Goal: Check status: Check status

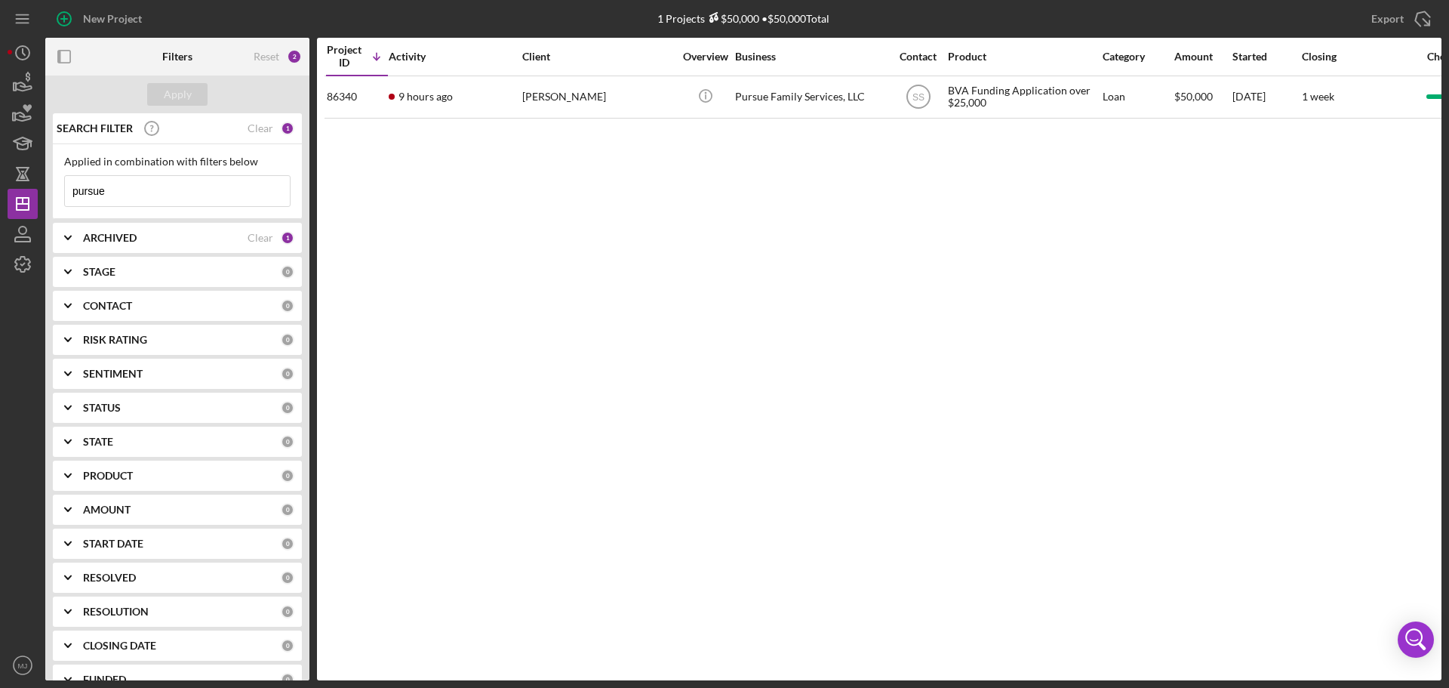
click at [112, 241] on b "ARCHIVED" at bounding box center [110, 238] width 54 height 12
click at [73, 319] on input "Archived" at bounding box center [72, 323] width 15 height 15
checkbox input "true"
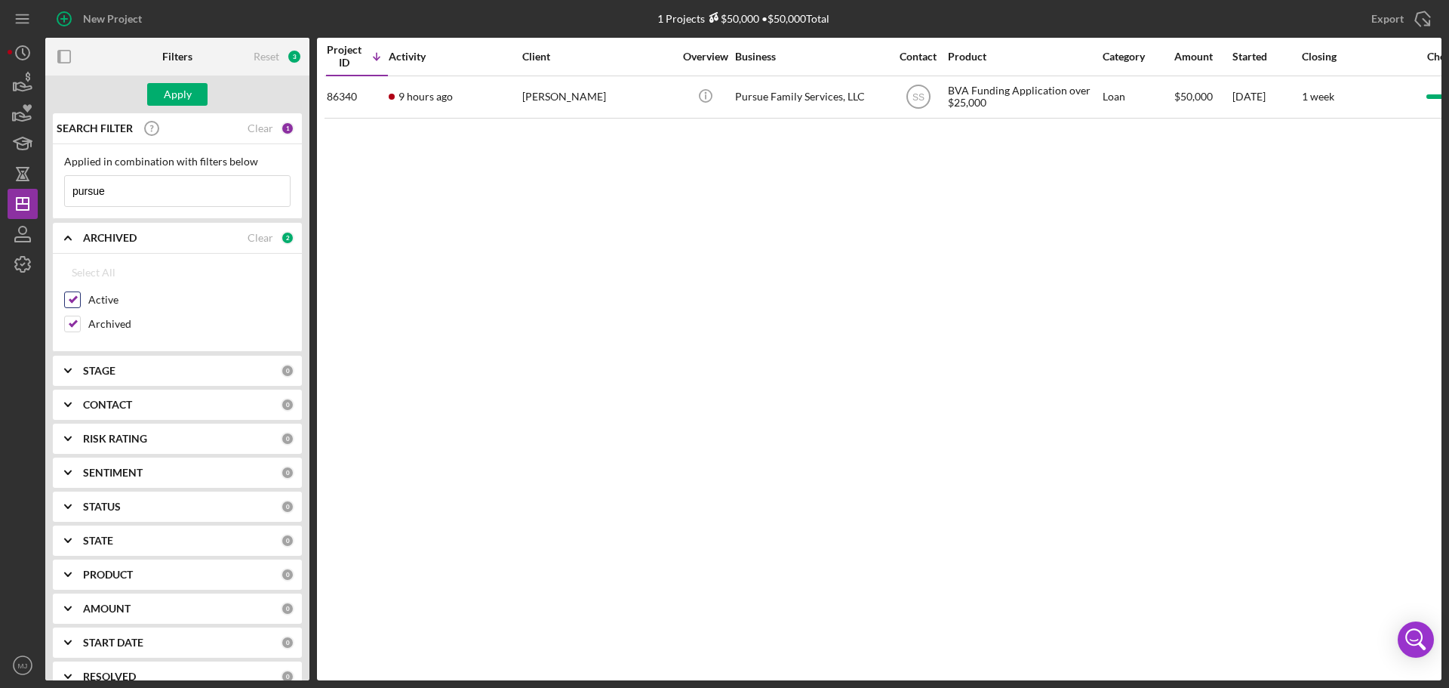
click at [70, 297] on input "Active" at bounding box center [72, 299] width 15 height 15
checkbox input "false"
drag, startPoint x: 135, startPoint y: 195, endPoint x: 26, endPoint y: 197, distance: 109.5
click at [26, 197] on div "New Project 1 Projects $50,000 • $50,000 Total pursue Export Icon/Export Filter…" at bounding box center [725, 340] width 1434 height 680
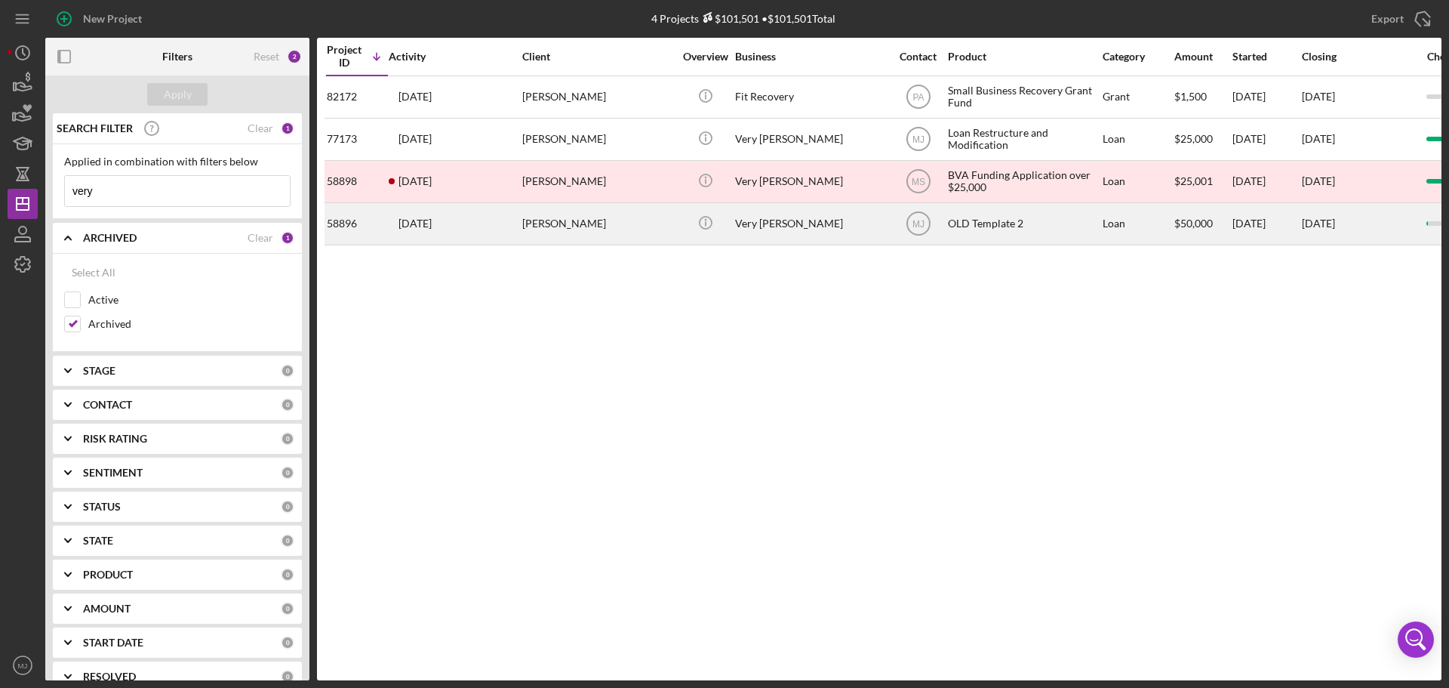
type input "very"
click at [750, 234] on div "Very [PERSON_NAME]" at bounding box center [810, 224] width 151 height 40
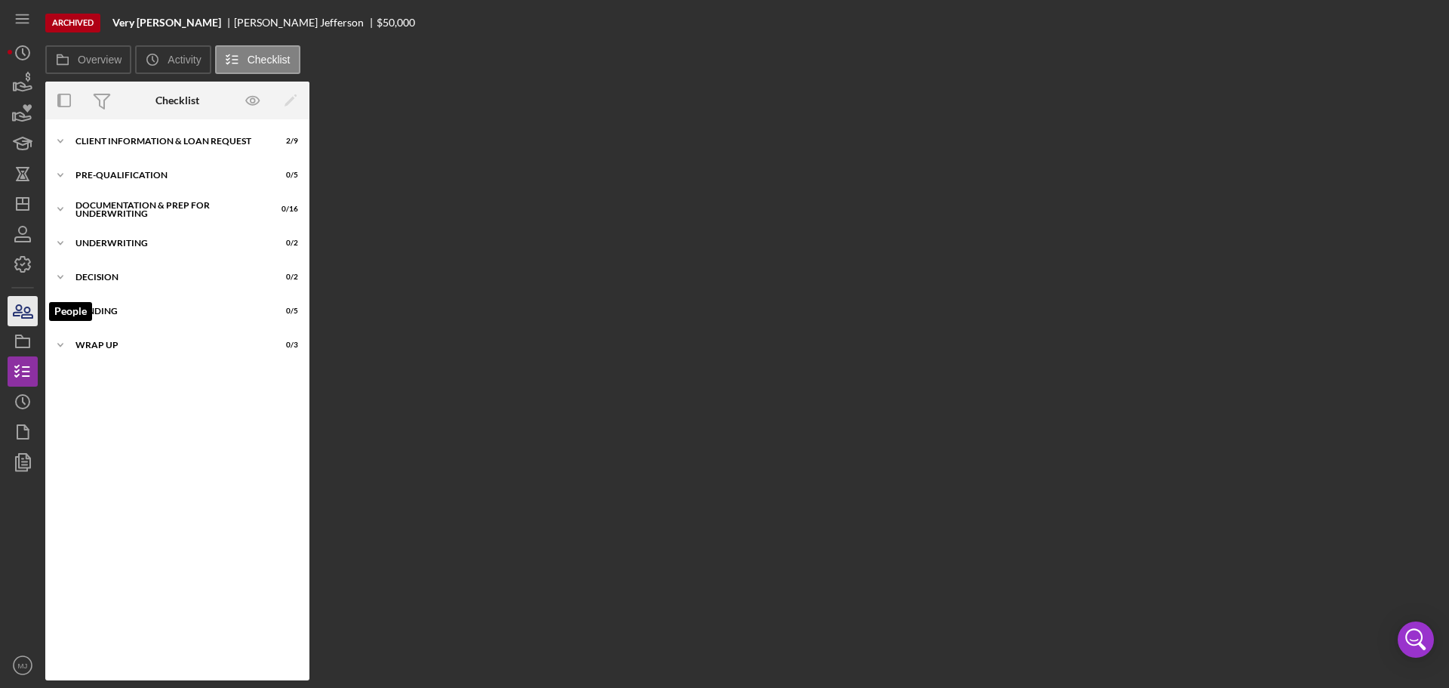
click at [18, 313] on icon "button" at bounding box center [18, 310] width 8 height 11
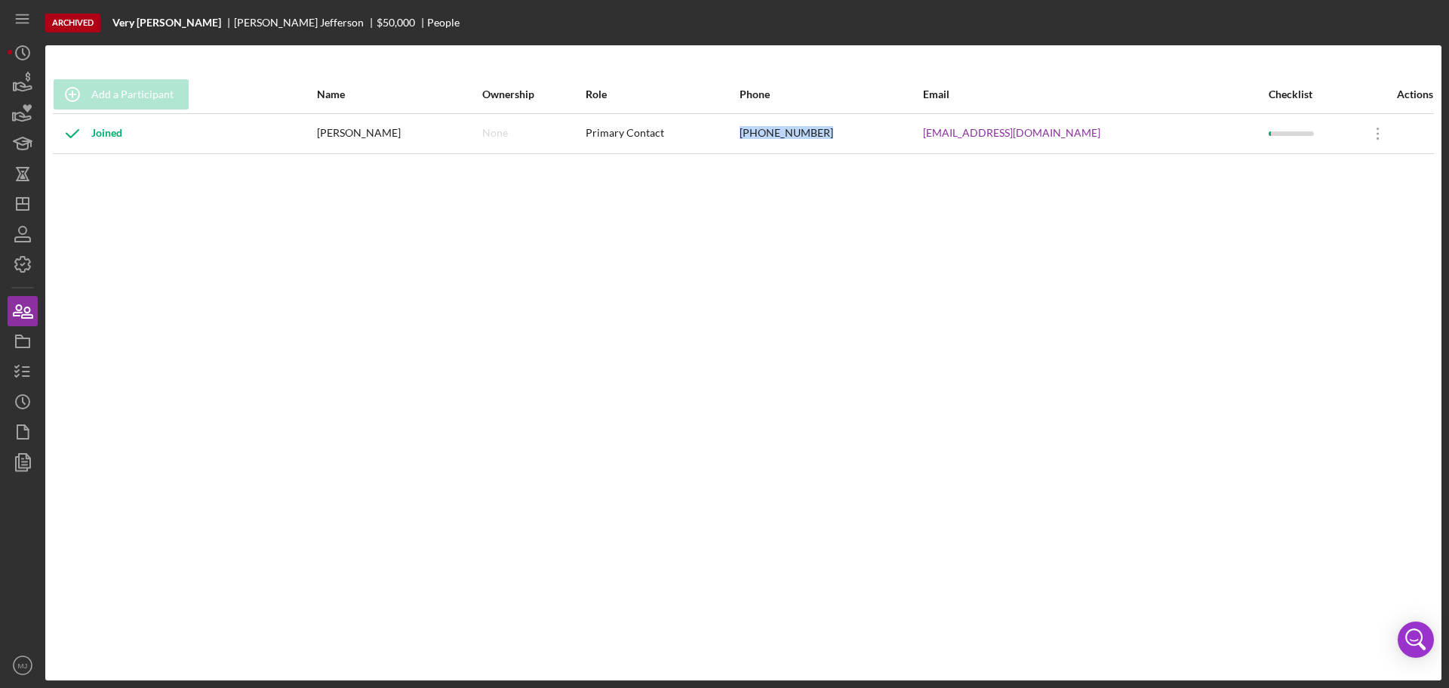
drag, startPoint x: 880, startPoint y: 136, endPoint x: 788, endPoint y: 139, distance: 92.1
click at [788, 139] on tr "Joined [PERSON_NAME] None Primary Contact [PHONE_NUMBER] [PERSON_NAME][EMAIL_AD…" at bounding box center [743, 133] width 1381 height 40
copy tr "[PHONE_NUMBER]"
click at [22, 362] on icon "button" at bounding box center [23, 372] width 38 height 38
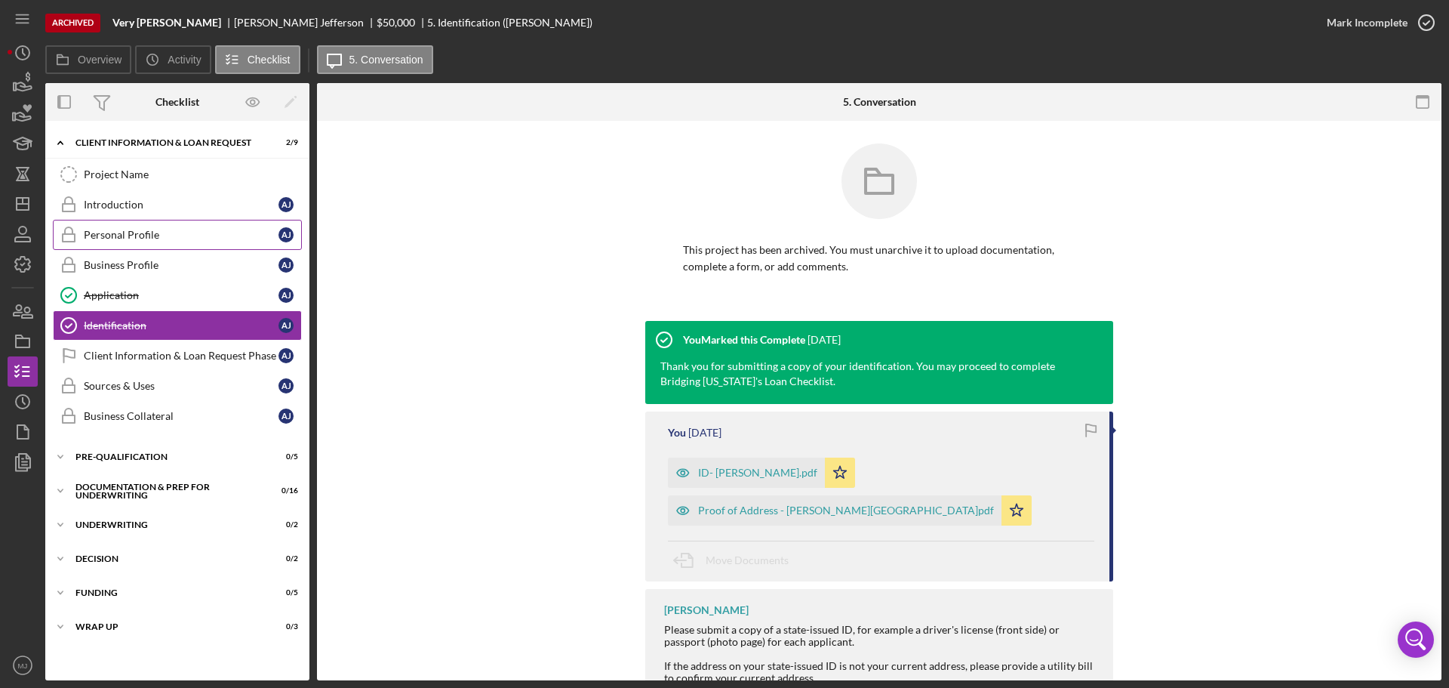
click at [110, 237] on div "Personal Profile" at bounding box center [181, 235] width 195 height 12
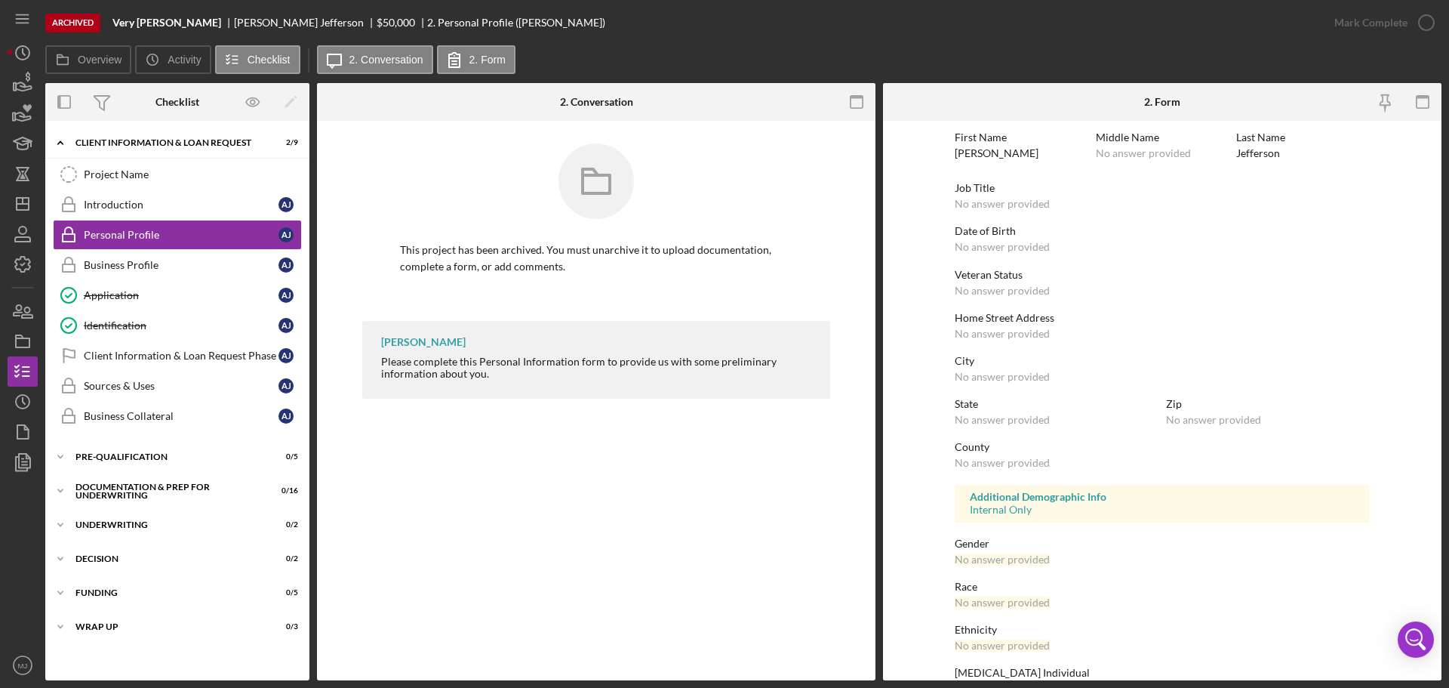
scroll to position [145, 0]
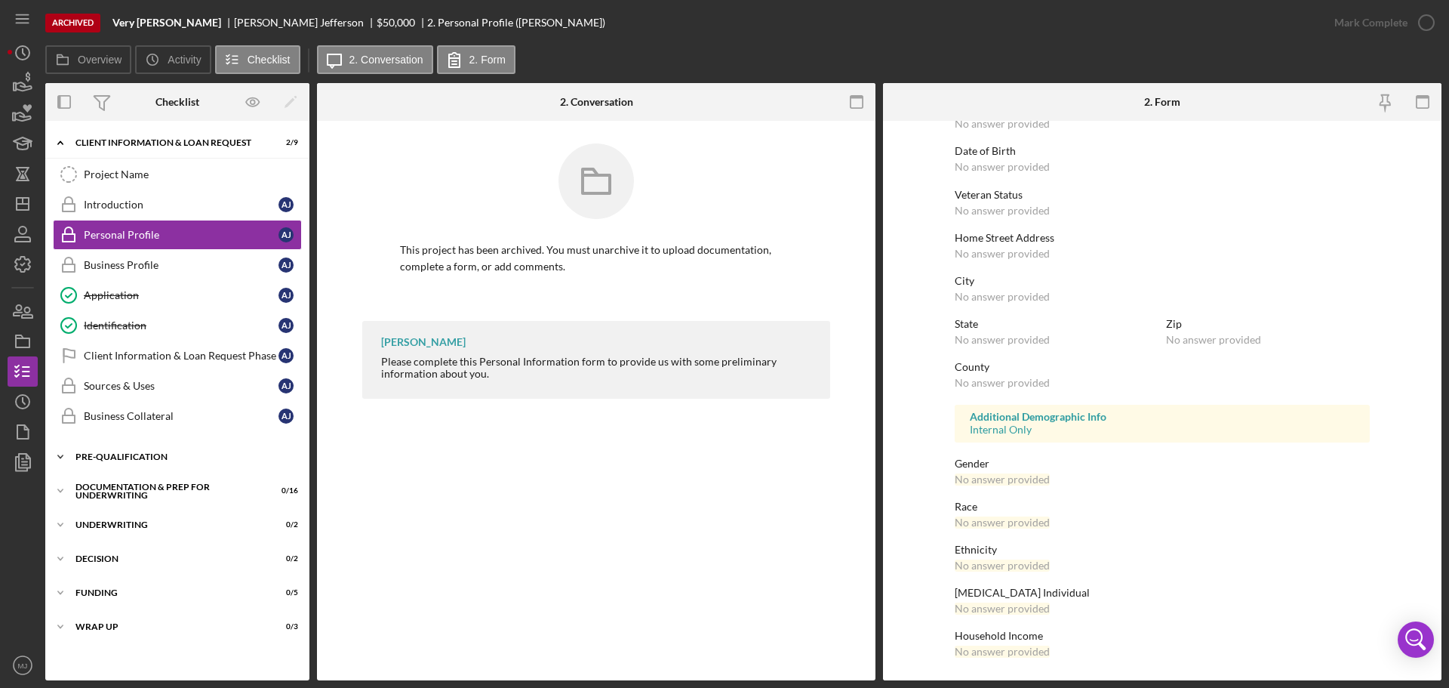
click at [113, 454] on div "Pre-Qualification" at bounding box center [182, 456] width 215 height 9
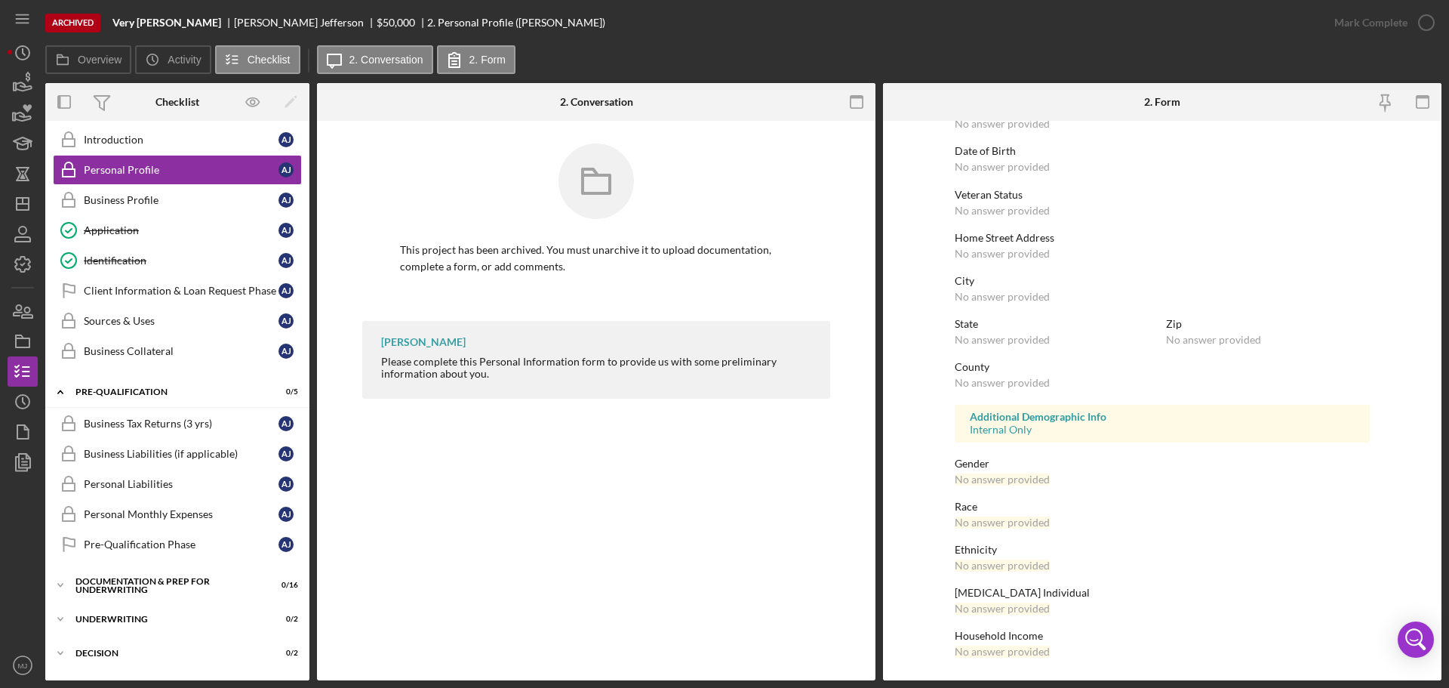
scroll to position [129, 0]
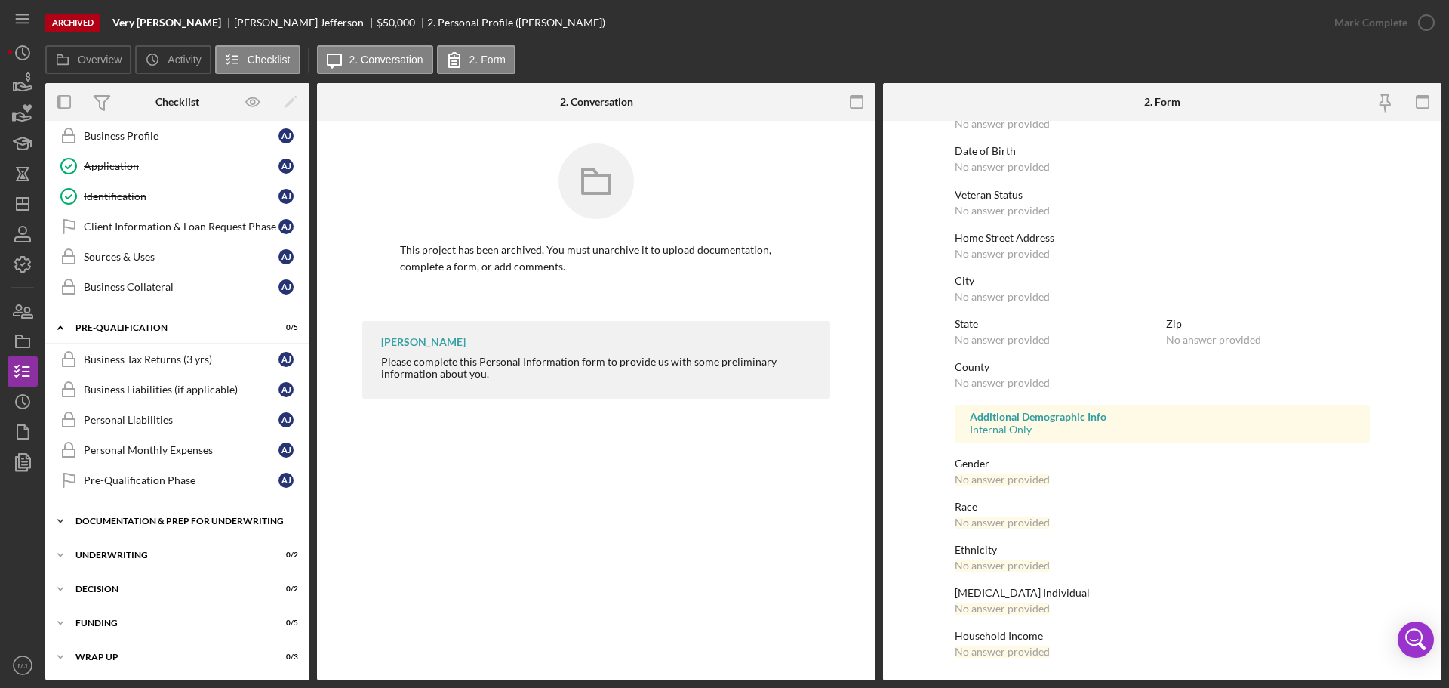
click at [119, 516] on div "Icon/Expander Documentation & Prep for Underwriting 0 / 16" at bounding box center [177, 521] width 264 height 30
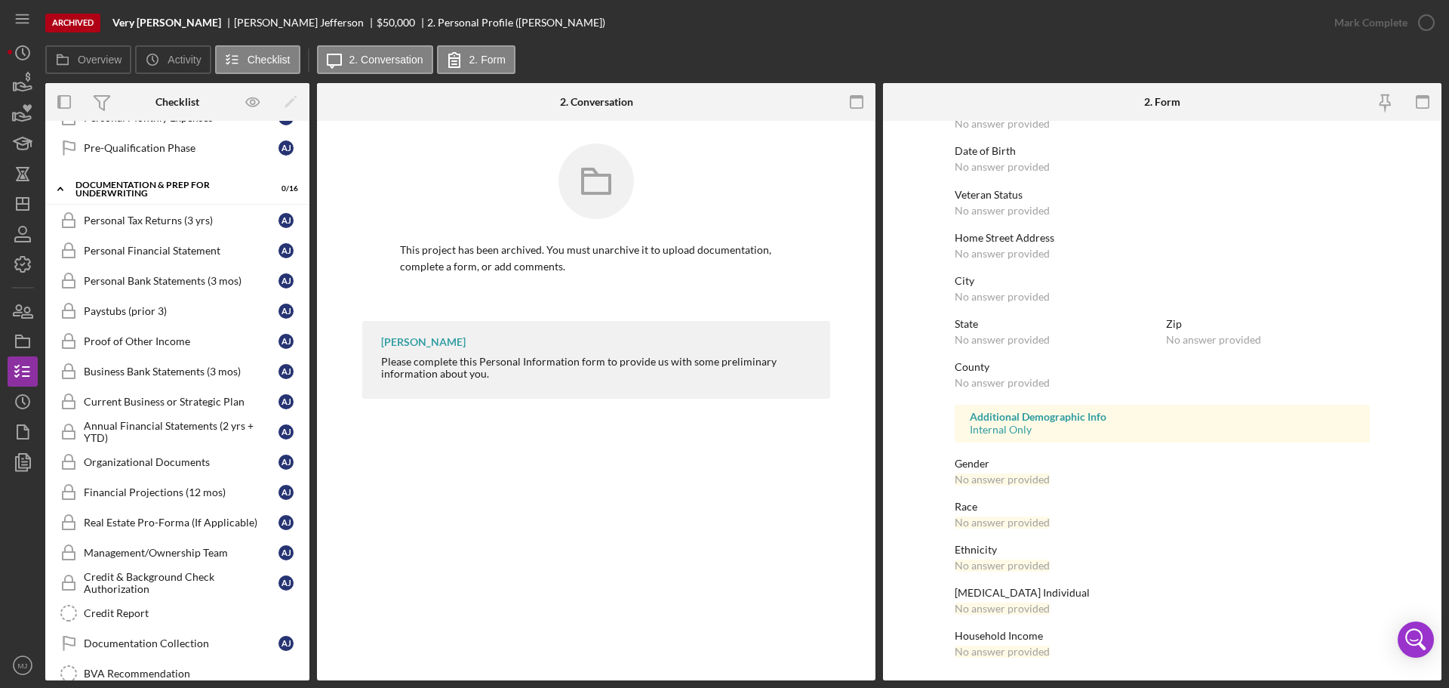
scroll to position [582, 0]
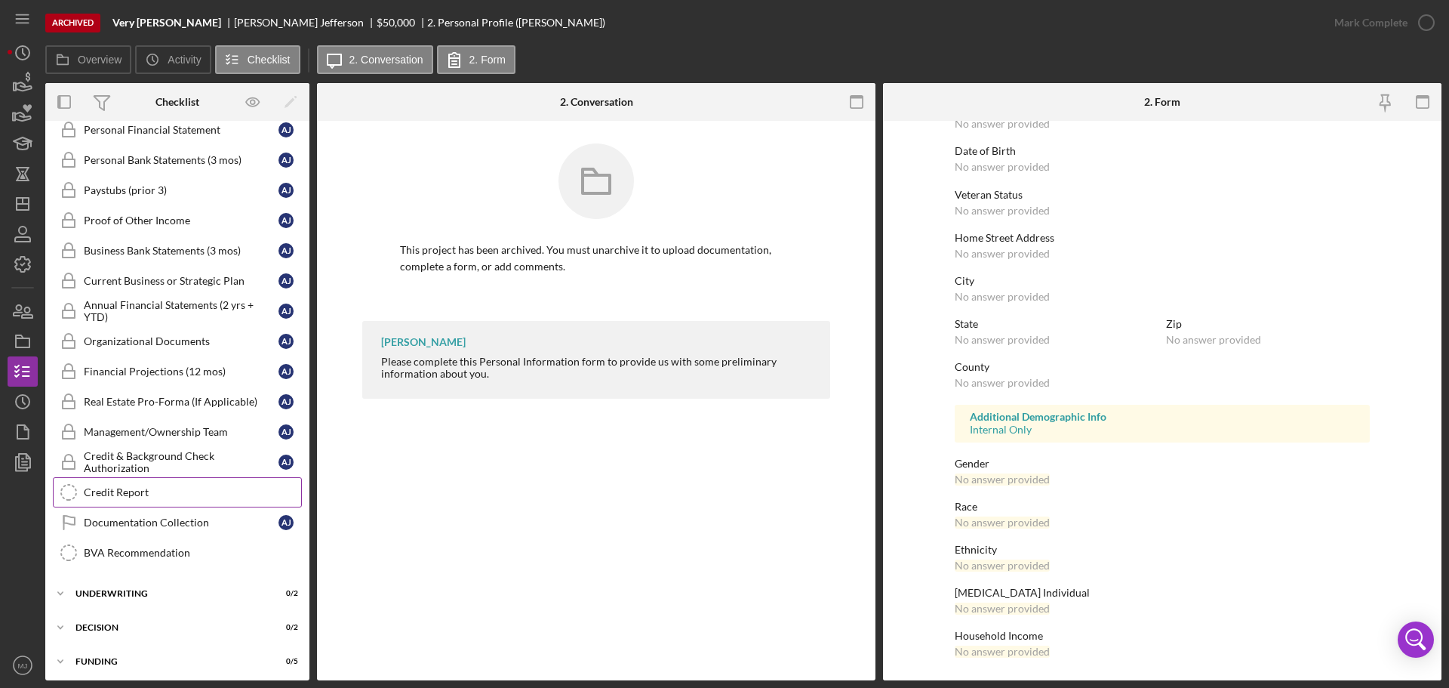
click at [126, 497] on div "Credit Report" at bounding box center [192, 492] width 217 height 12
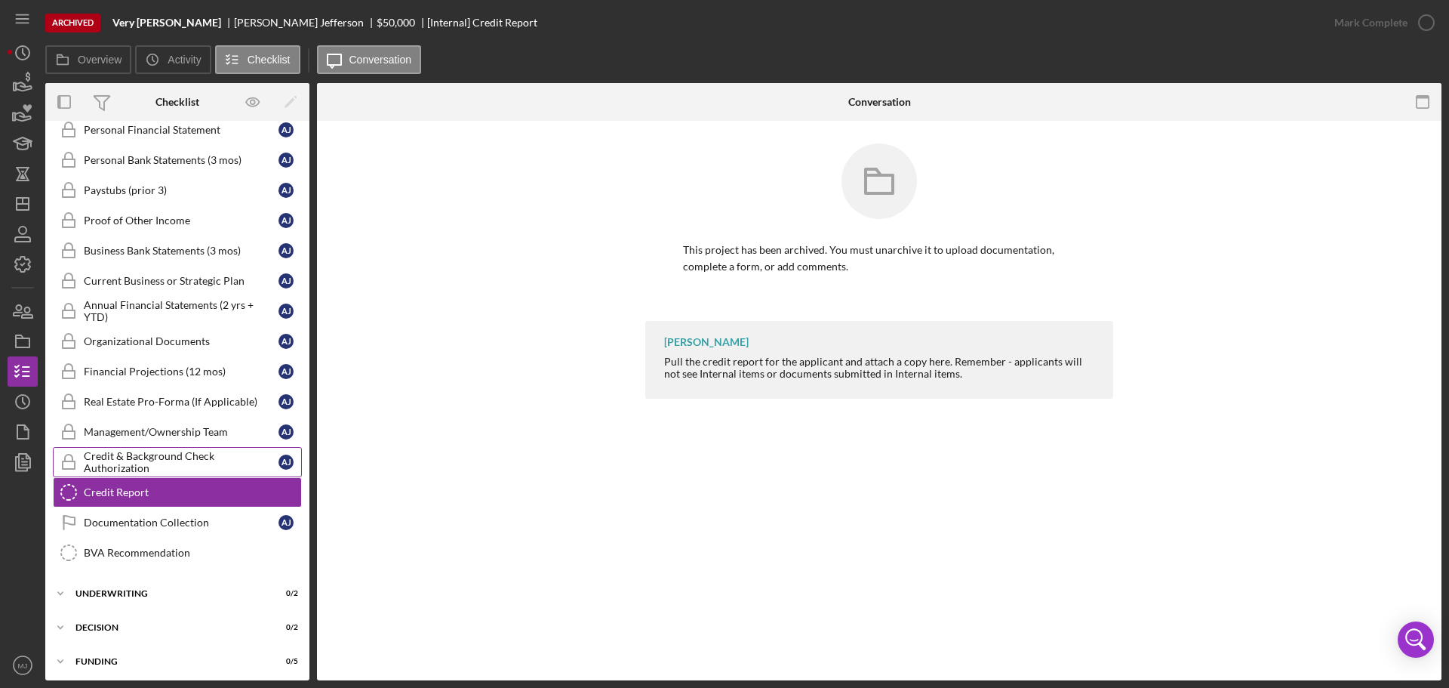
click at [155, 451] on div "Credit & Background Check Authorization" at bounding box center [181, 462] width 195 height 24
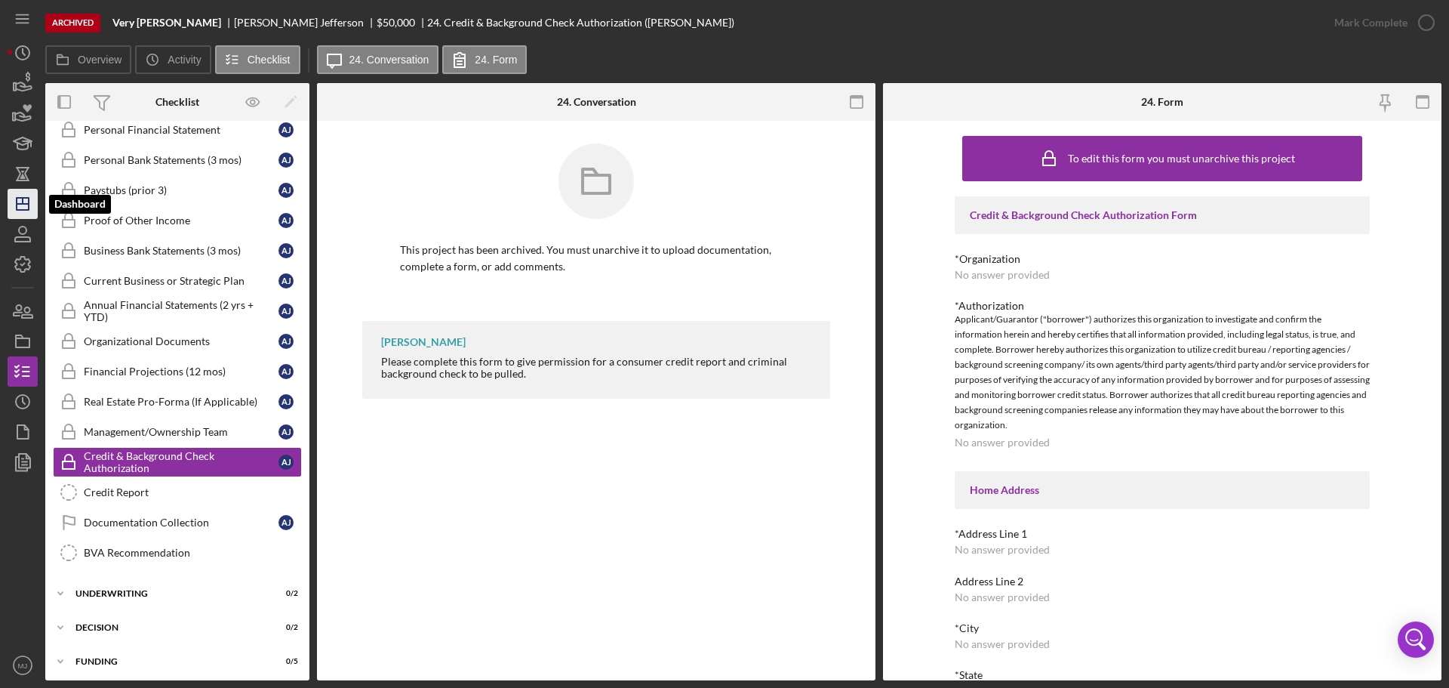
click at [11, 200] on icon "Icon/Dashboard" at bounding box center [23, 204] width 38 height 38
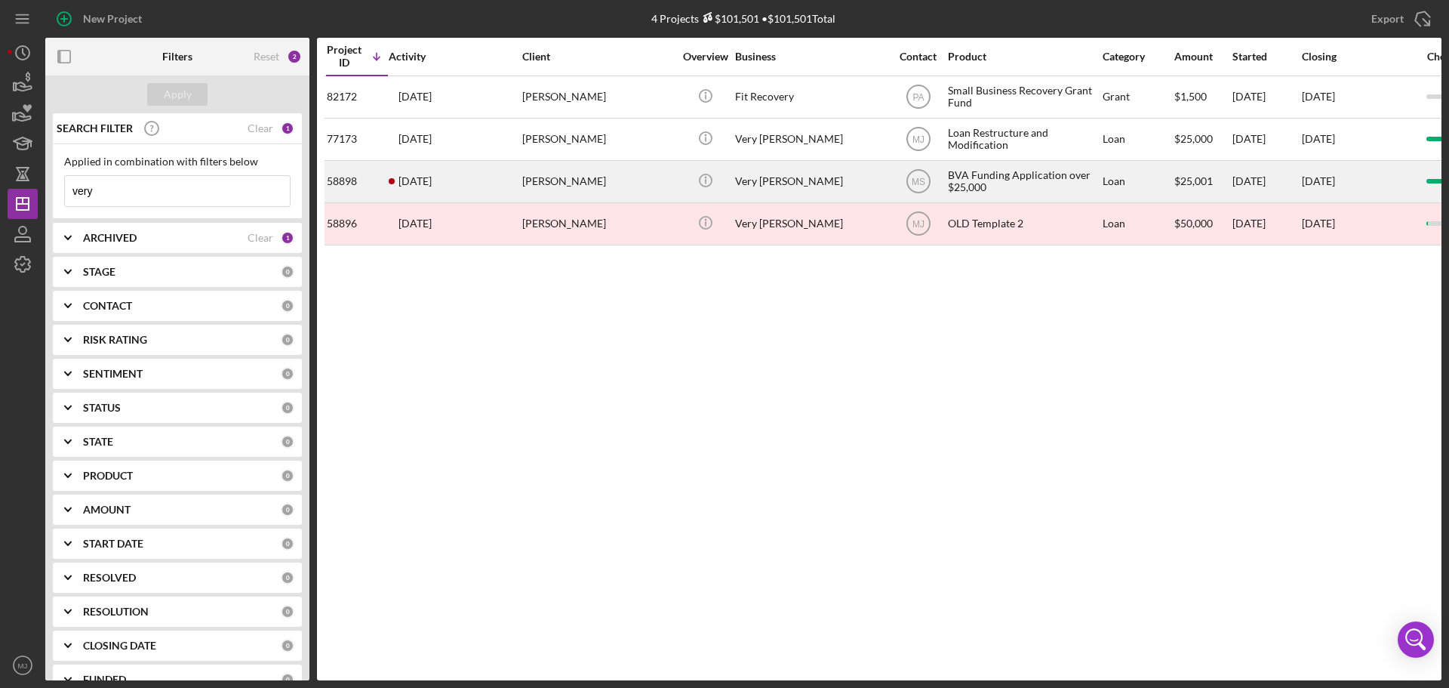
click at [584, 187] on div "[PERSON_NAME]" at bounding box center [597, 182] width 151 height 40
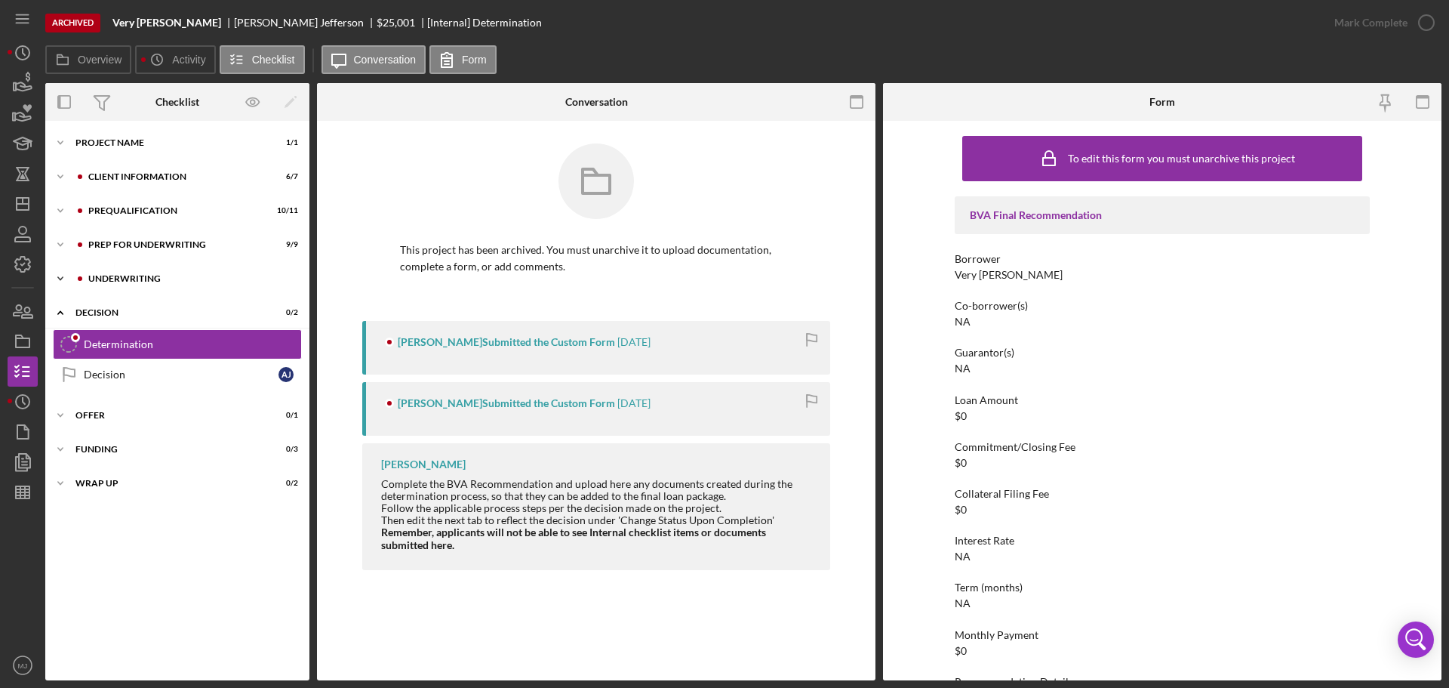
click at [109, 270] on div "Icon/Expander Underwriting 1 / 2" at bounding box center [177, 278] width 264 height 30
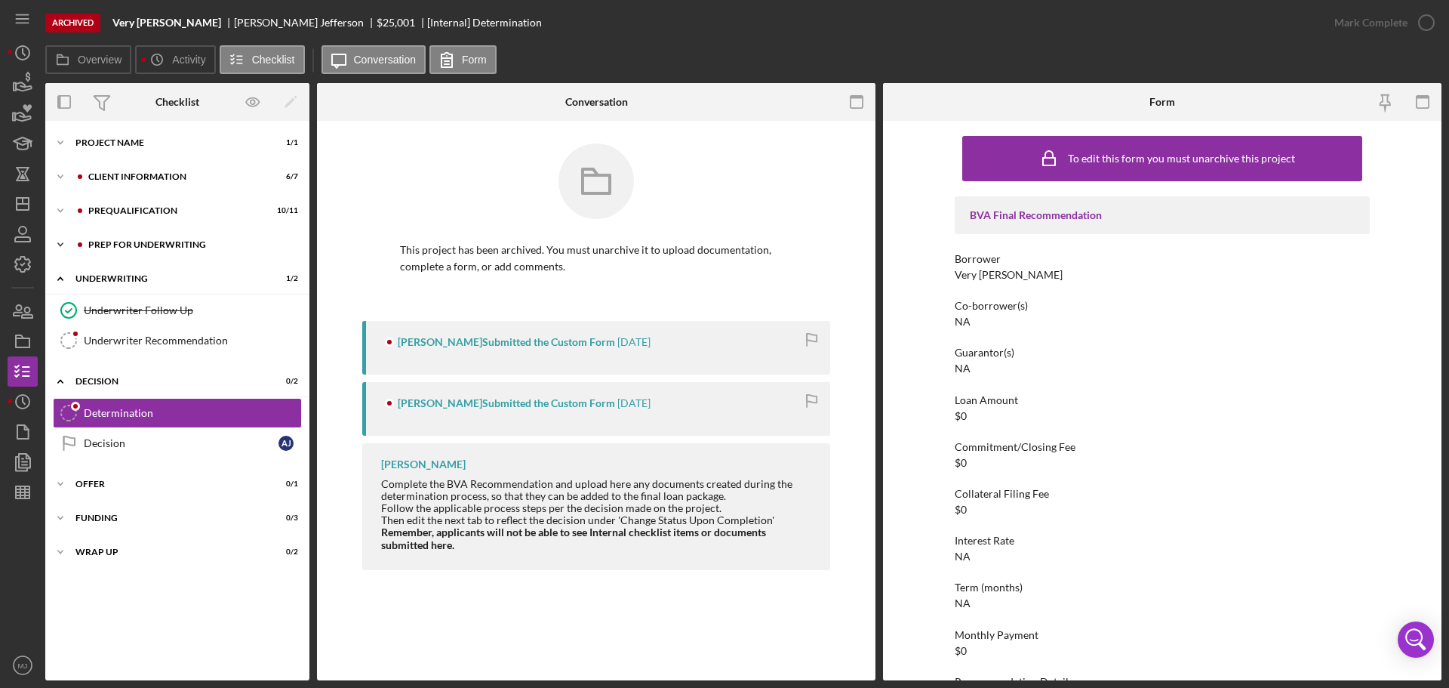
click at [122, 241] on div "Prep for Underwriting" at bounding box center [189, 244] width 202 height 9
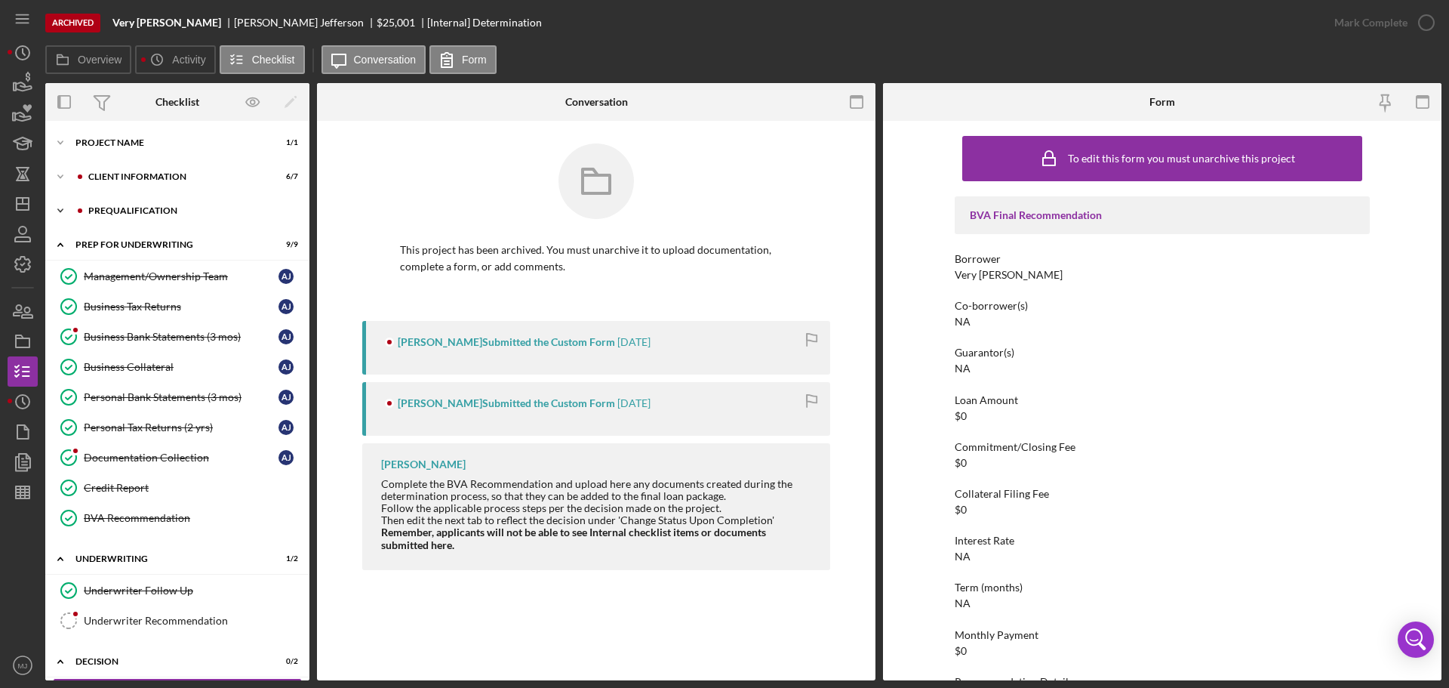
click at [129, 201] on div "Icon/Expander Prequalification 10 / 11" at bounding box center [177, 211] width 264 height 30
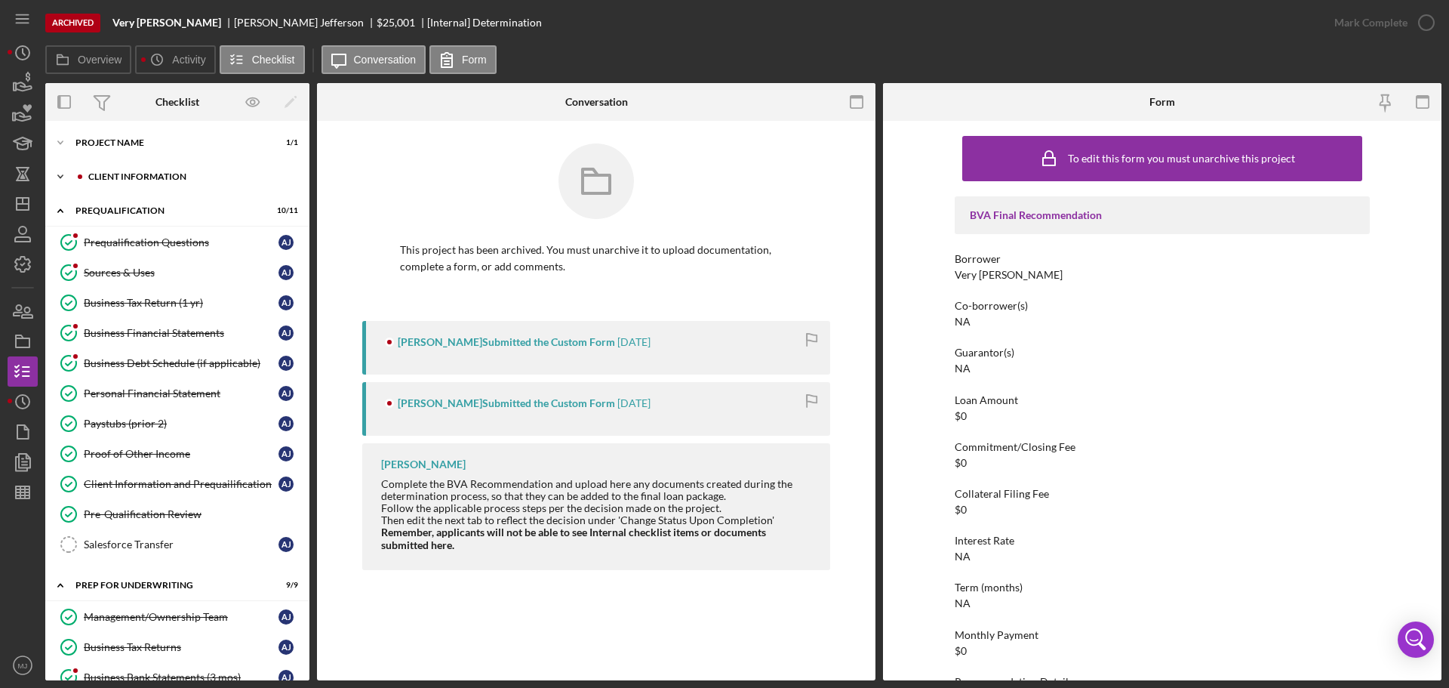
click at [126, 179] on div "Client Information" at bounding box center [189, 176] width 202 height 9
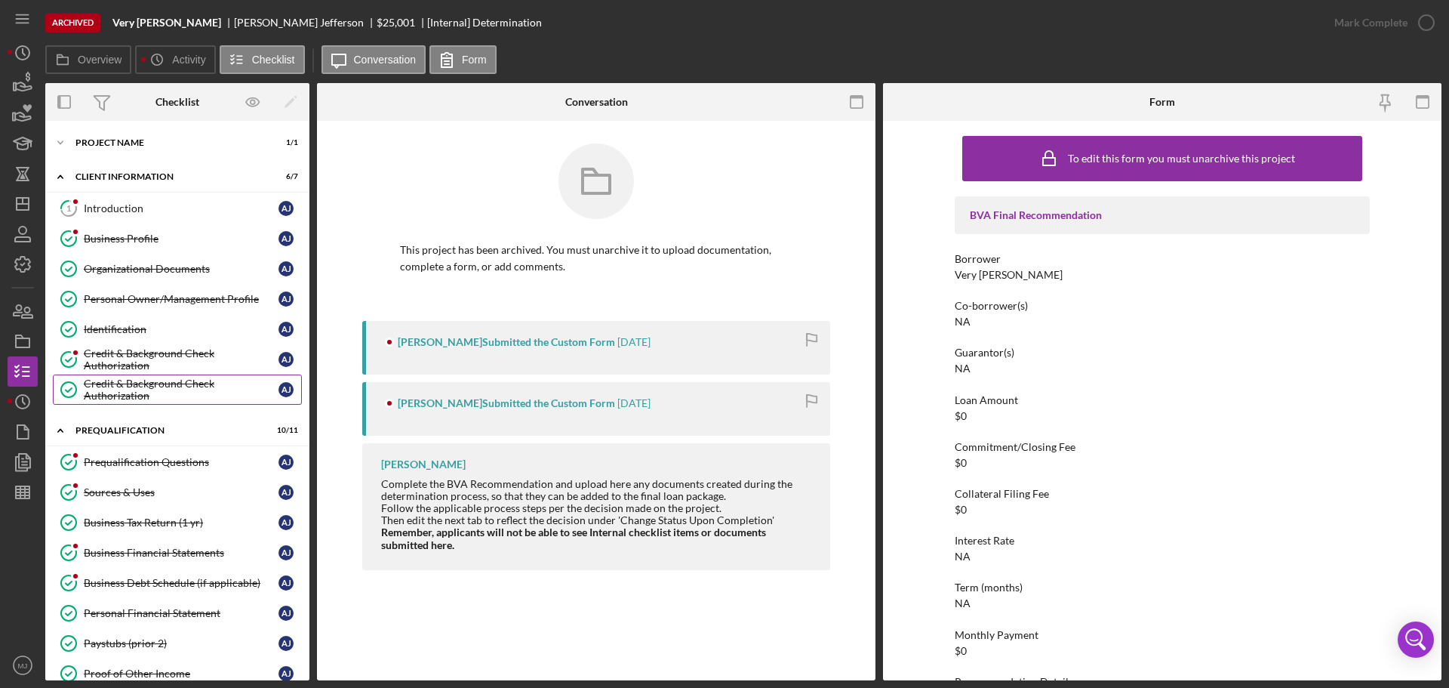
click at [128, 389] on div "Credit & Background Check Authorization" at bounding box center [181, 389] width 195 height 24
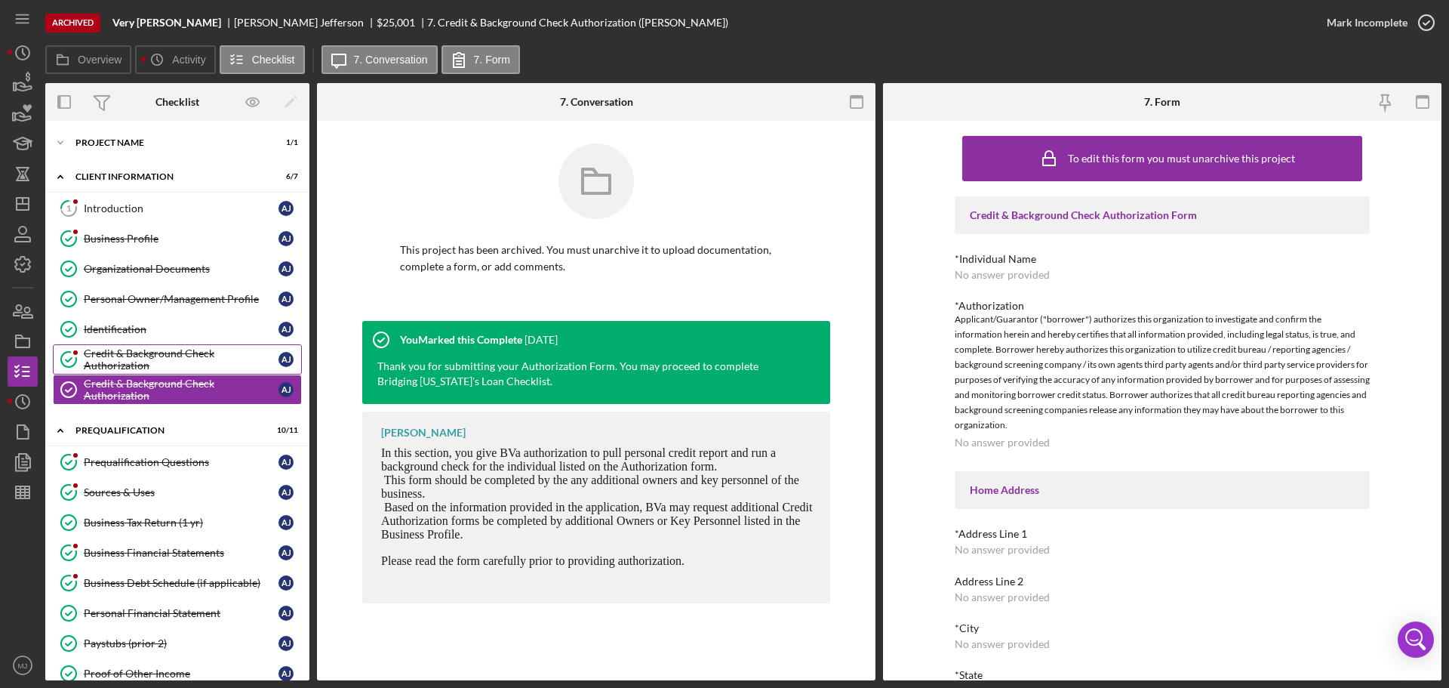
click at [135, 367] on div "Credit & Background Check Authorization" at bounding box center [181, 359] width 195 height 24
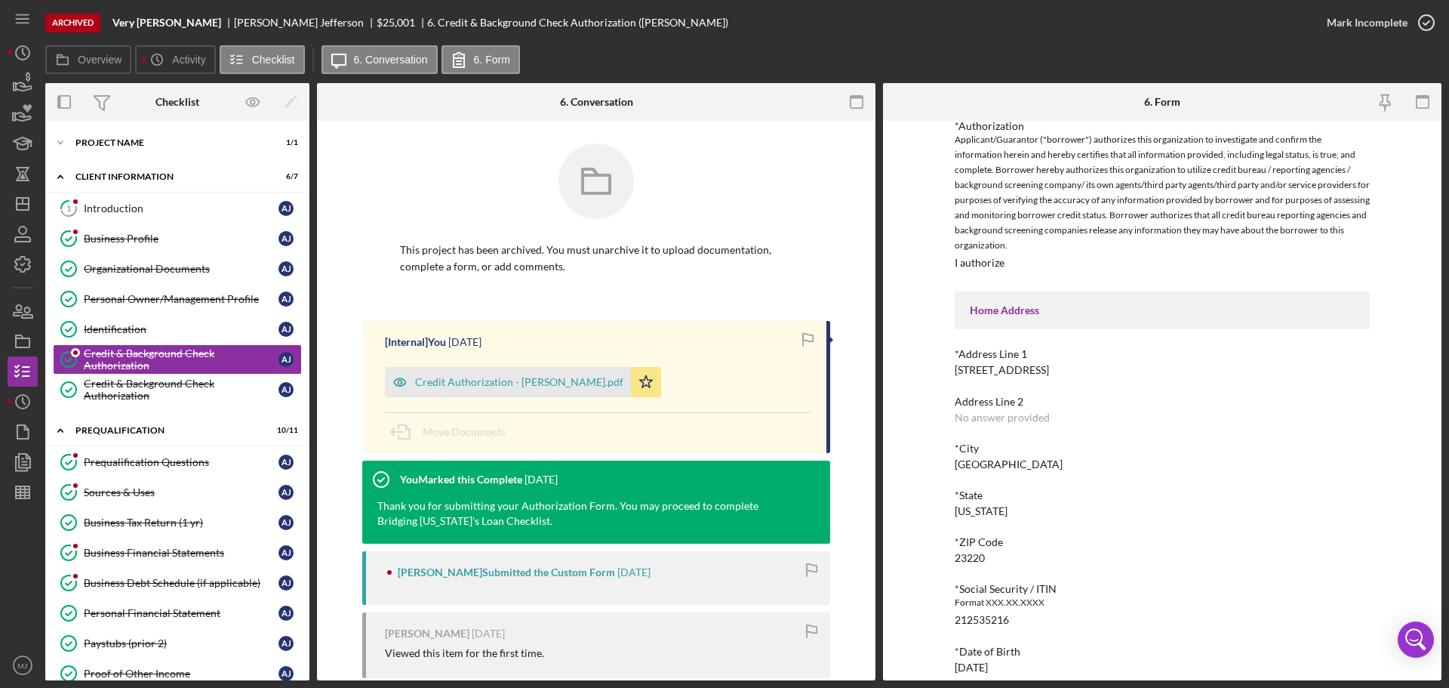
scroll to position [196, 0]
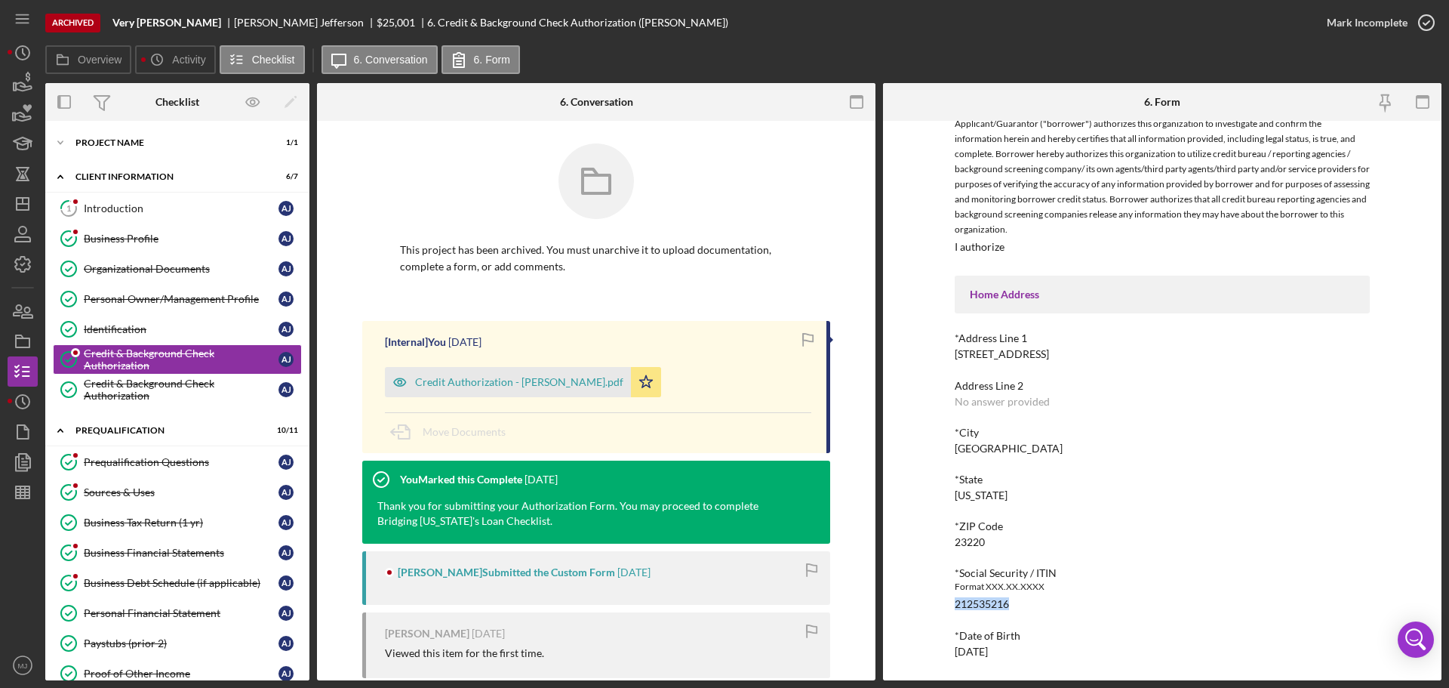
drag, startPoint x: 1011, startPoint y: 599, endPoint x: 938, endPoint y: 606, distance: 73.6
click at [938, 606] on div "To edit this form you must unarchive this project Credit & Background Check Aut…" at bounding box center [1162, 400] width 559 height 559
copy div "212535216"
drag, startPoint x: 1010, startPoint y: 648, endPoint x: 950, endPoint y: 651, distance: 60.4
click at [950, 651] on div "To edit this form you must unarchive this project Credit & Background Check Aut…" at bounding box center [1162, 400] width 559 height 559
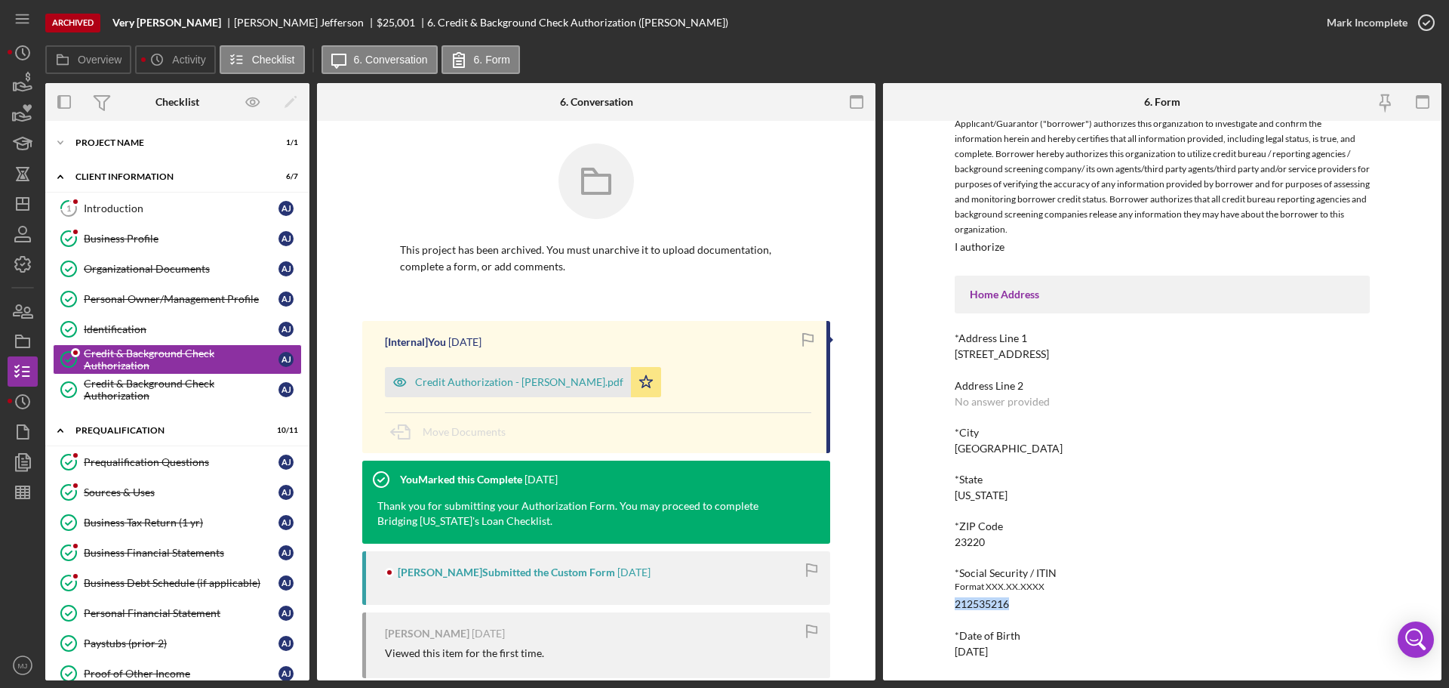
copy div "[DATE]"
click at [161, 229] on link "Business Profile Business Profile A J" at bounding box center [177, 238] width 249 height 30
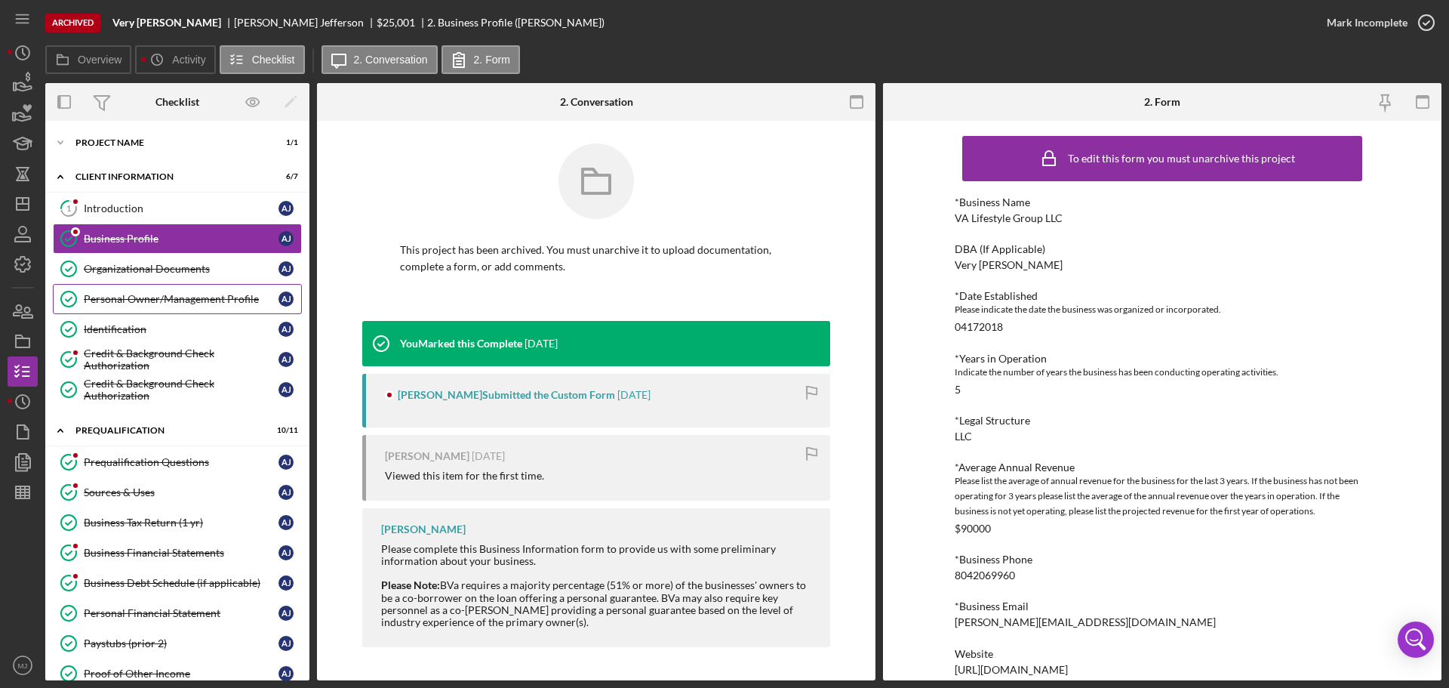
click at [146, 297] on div "Personal Owner/Management Profile" at bounding box center [181, 299] width 195 height 12
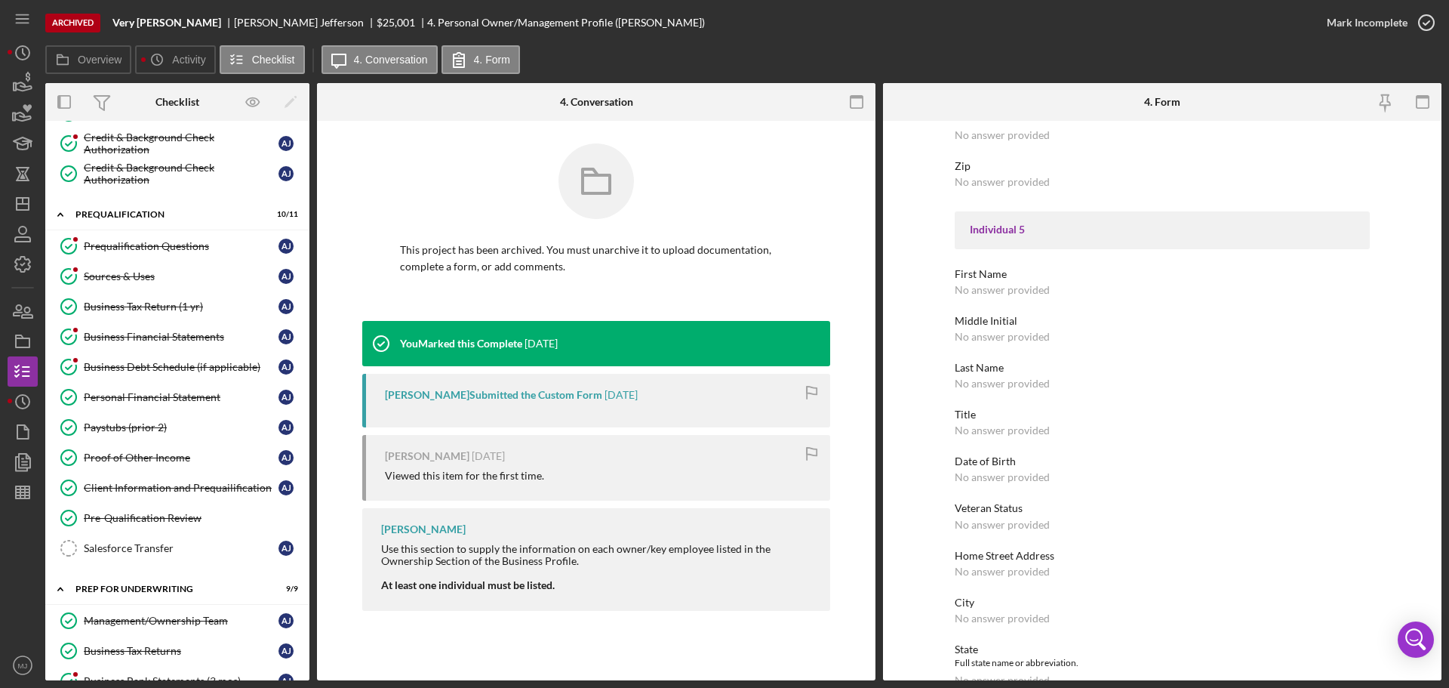
scroll to position [207, 0]
